Goal: Complete application form

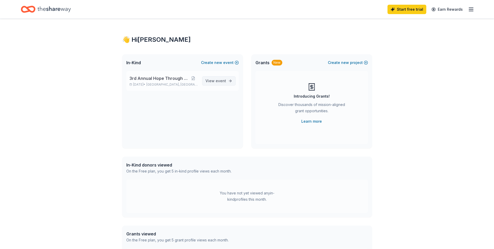
click at [218, 82] on span "event" at bounding box center [221, 80] width 10 height 4
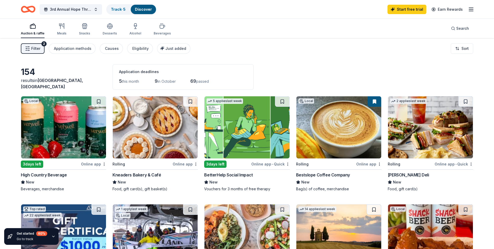
click at [53, 176] on div "High Country Beverage" at bounding box center [44, 174] width 46 height 6
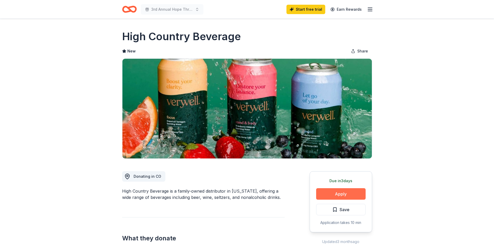
click at [341, 190] on button "Apply" at bounding box center [341, 193] width 50 height 11
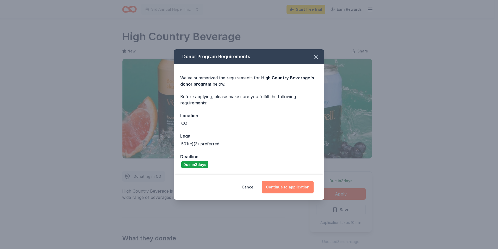
click at [303, 183] on button "Continue to application" at bounding box center [288, 187] width 52 height 13
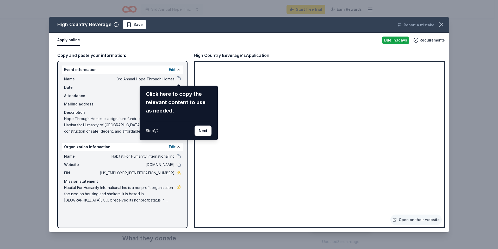
click at [177, 78] on div "High Country Beverage Save Report a mistake Apply online Due in 3 days Requirem…" at bounding box center [249, 124] width 400 height 215
click at [200, 132] on button "Next" at bounding box center [203, 130] width 17 height 10
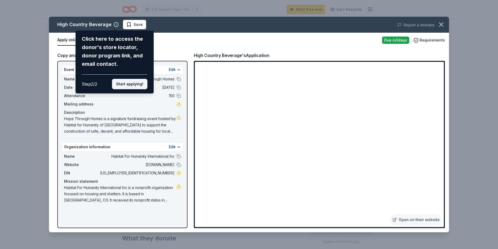
click at [136, 84] on button "Start applying!" at bounding box center [129, 84] width 35 height 10
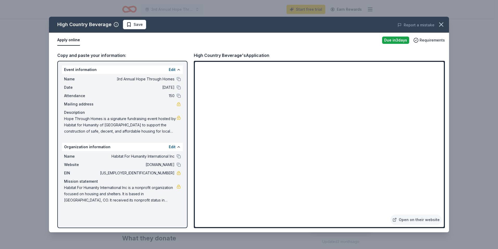
click at [307, 165] on div "High Country Beverage Save Report a mistake Apply online Due in 3 days Requirem…" at bounding box center [249, 124] width 400 height 215
click at [177, 78] on button at bounding box center [179, 79] width 4 height 4
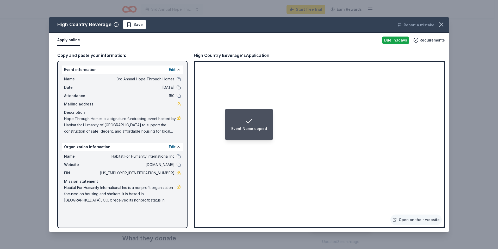
click at [179, 88] on button at bounding box center [179, 87] width 4 height 4
